Goal: Transaction & Acquisition: Purchase product/service

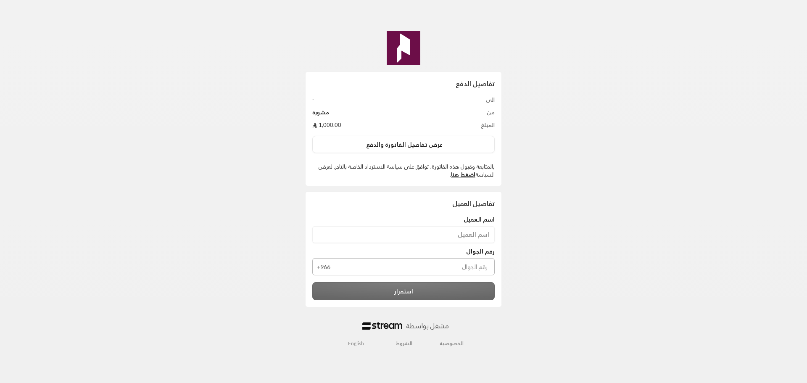
click at [419, 237] on input at bounding box center [403, 234] width 182 height 16
paste input "Amr Bajaber"
type input "Amr Bajaber"
click at [457, 262] on input "tel" at bounding box center [414, 266] width 161 height 17
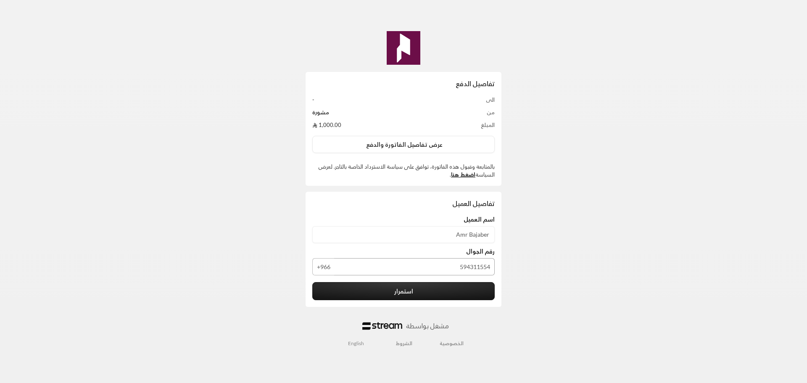
type input "594311554"
click at [443, 293] on button "استمرار" at bounding box center [403, 291] width 182 height 18
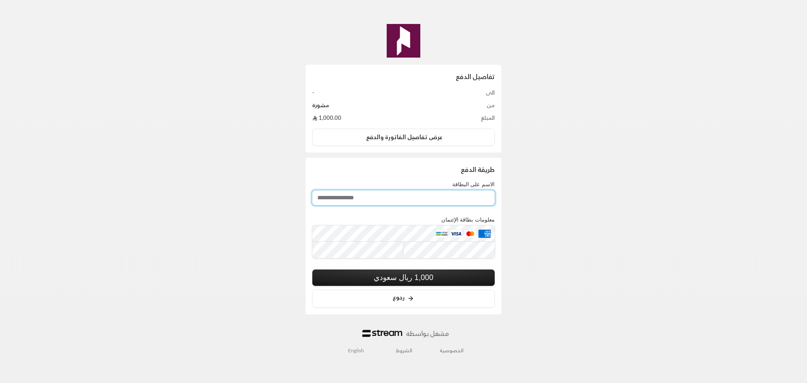
click at [432, 195] on input "الاسم على البطاقة" at bounding box center [403, 197] width 182 height 15
type input "**********"
click at [393, 279] on button "1,000 ريال سعودي" at bounding box center [403, 277] width 182 height 16
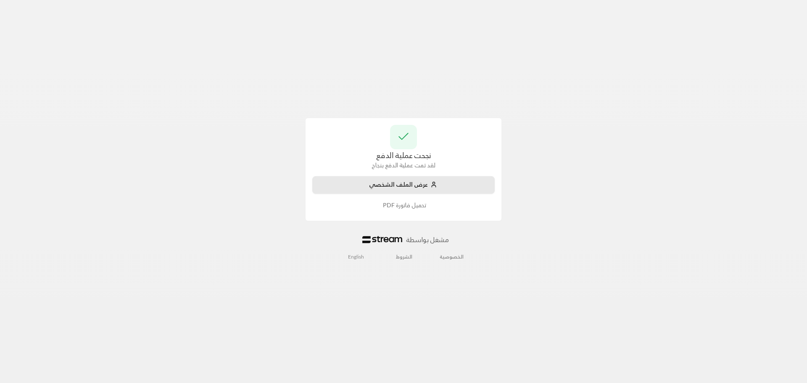
click at [435, 189] on button "عرض الملف الشخصي" at bounding box center [403, 185] width 182 height 18
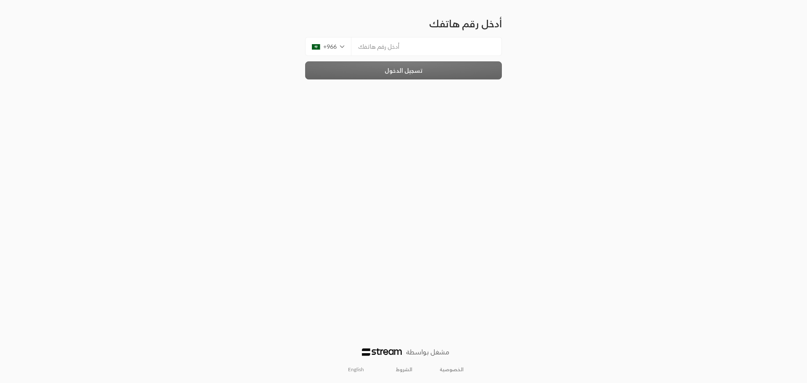
click at [437, 50] on input "tel" at bounding box center [426, 46] width 151 height 19
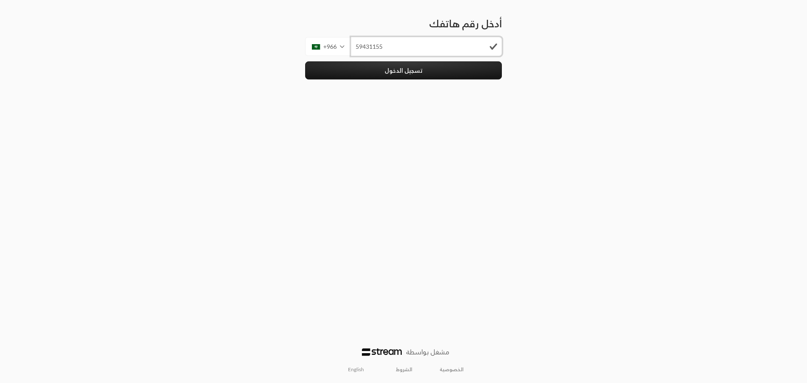
type input "594311554"
click button "تسجيل الدخول" at bounding box center [403, 70] width 197 height 18
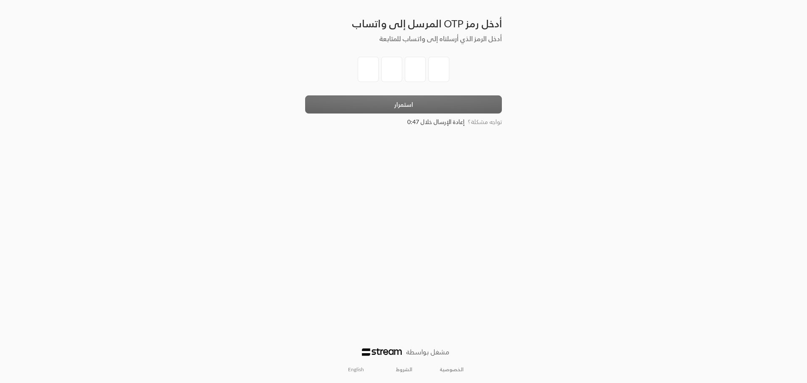
click at [374, 71] on input "tel" at bounding box center [368, 69] width 21 height 25
type input "5"
type input "2"
type input "3"
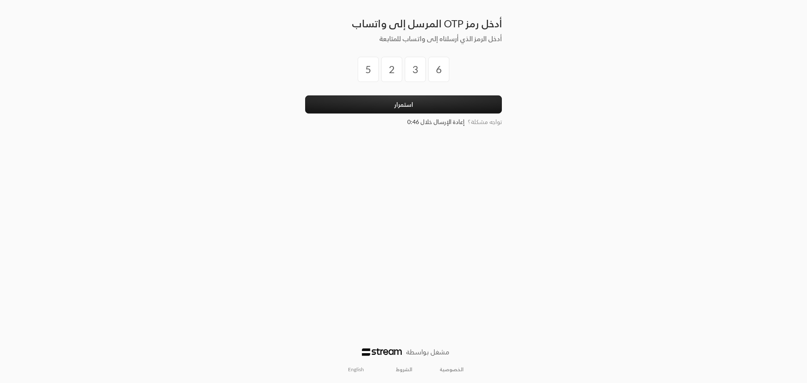
type input "6"
click at [305, 95] on button "استمرار" at bounding box center [403, 104] width 197 height 18
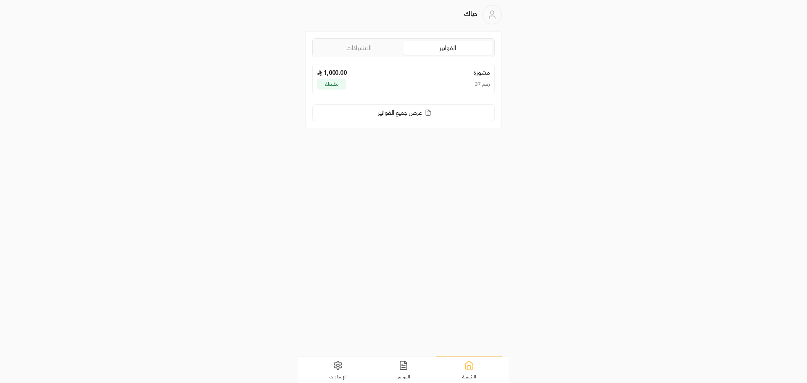
click at [361, 83] on div "رقم 37 مكتملة" at bounding box center [403, 84] width 173 height 11
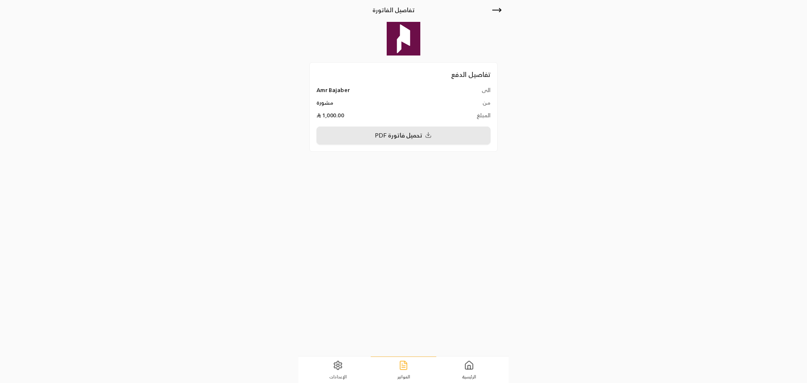
click at [374, 132] on button "تحميل فاتورة PDF" at bounding box center [403, 136] width 174 height 18
click at [478, 362] on link "الرئيسية" at bounding box center [469, 370] width 66 height 26
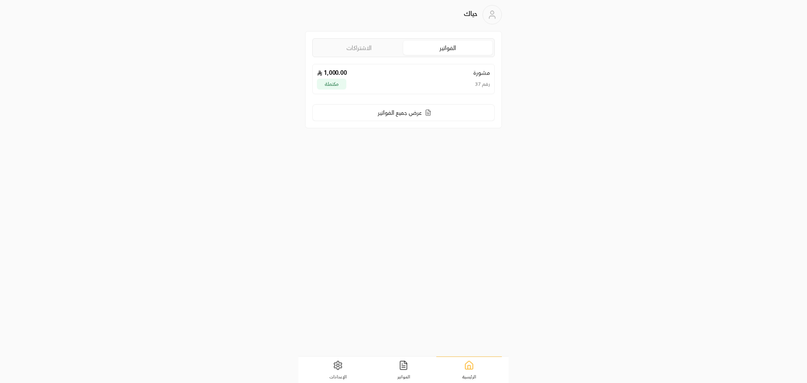
click at [478, 362] on link "الرئيسية" at bounding box center [469, 369] width 66 height 26
click at [372, 48] on link "الاشتراكات" at bounding box center [358, 48] width 89 height 14
click at [323, 375] on link "الإعدادات" at bounding box center [338, 370] width 66 height 26
